Goal: Task Accomplishment & Management: Use online tool/utility

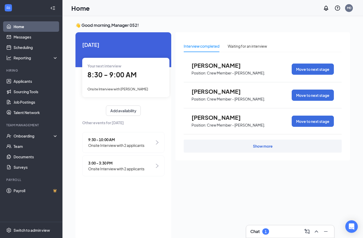
click at [277, 229] on div "Chat 1" at bounding box center [290, 231] width 80 height 8
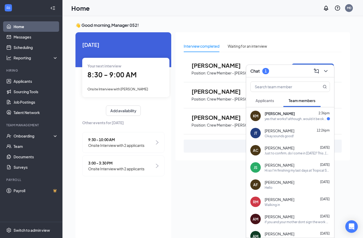
click at [287, 119] on div "yes that works!! although..would it be okay if i came straight from school to w…" at bounding box center [296, 119] width 62 height 4
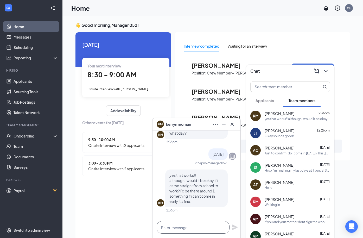
click at [188, 222] on textarea at bounding box center [193, 227] width 73 height 12
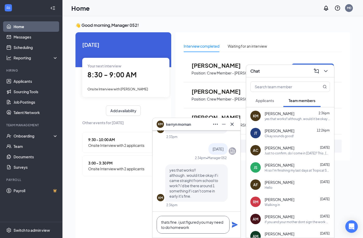
type textarea "thats fine. i just figured you may need to do homework"
click at [233, 226] on icon "Plane" at bounding box center [235, 225] width 6 height 6
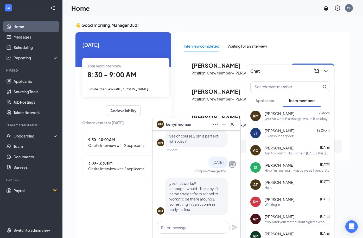
scroll to position [-26, 0]
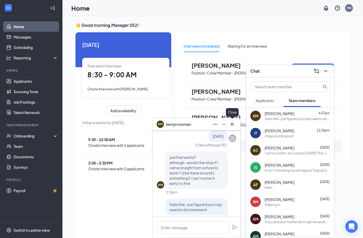
click at [232, 125] on icon "Cross" at bounding box center [232, 124] width 6 height 6
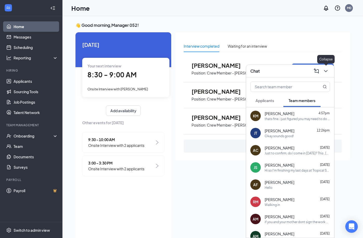
click at [328, 72] on icon "ChevronDown" at bounding box center [326, 71] width 6 height 6
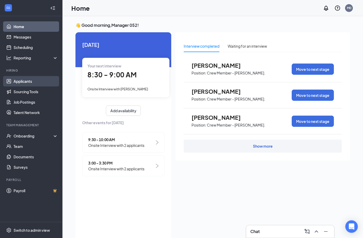
click at [23, 82] on link "Applicants" at bounding box center [36, 81] width 44 height 10
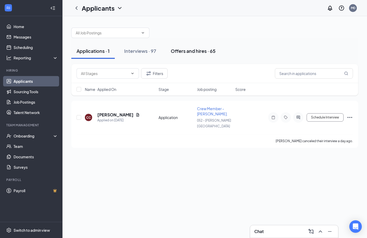
click at [184, 52] on div "Offers and hires · 65" at bounding box center [193, 51] width 45 height 7
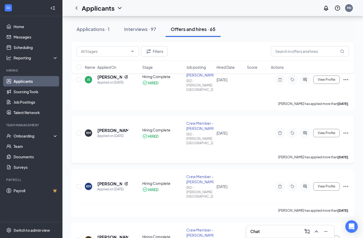
scroll to position [208, 0]
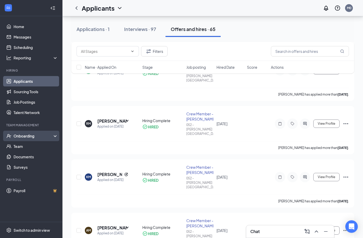
click at [32, 138] on div "Onboarding" at bounding box center [34, 135] width 40 height 5
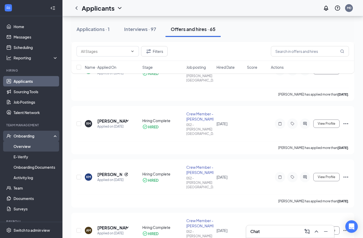
click at [32, 145] on link "Overview" at bounding box center [36, 146] width 44 height 10
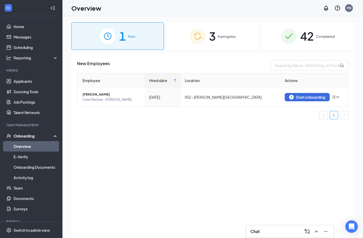
click at [233, 53] on div "New Employees Employee Hired date Location Actions [PERSON_NAME] Crew Member - …" at bounding box center [212, 152] width 283 height 198
click at [234, 43] on div "3 In progress" at bounding box center [212, 35] width 93 height 27
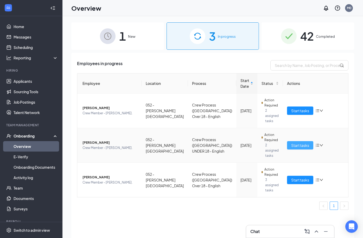
click at [295, 142] on span "Start tasks" at bounding box center [300, 145] width 18 height 6
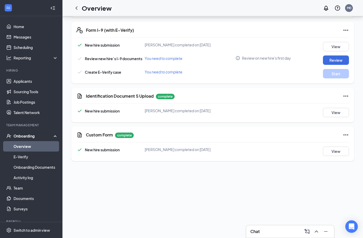
scroll to position [234, 0]
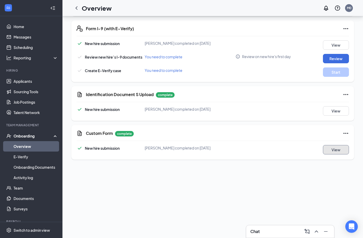
click at [330, 150] on button "View" at bounding box center [336, 149] width 26 height 9
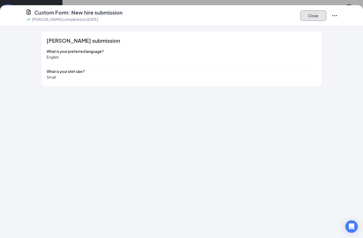
click at [304, 20] on button "Close" at bounding box center [313, 15] width 26 height 10
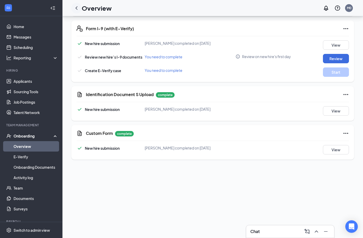
click at [74, 7] on icon "ChevronLeft" at bounding box center [76, 8] width 6 height 6
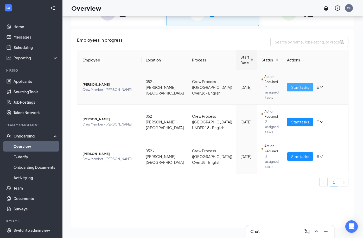
click at [293, 84] on span "Start tasks" at bounding box center [300, 87] width 18 height 6
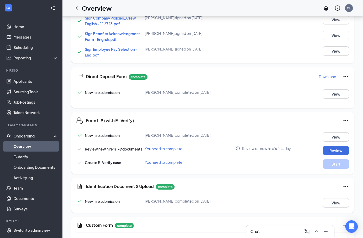
scroll to position [156, 0]
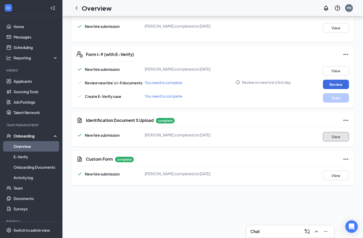
click at [329, 137] on button "View" at bounding box center [336, 136] width 26 height 9
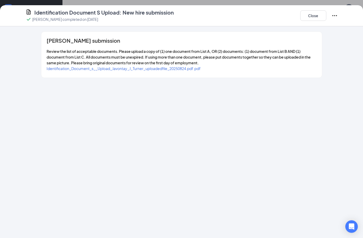
click at [86, 69] on span "Identification_Document_s__Upload_Javontay_J_Turner_uploadedfile_20250824.pdf.p…" at bounding box center [124, 68] width 154 height 5
